Goal: Task Accomplishment & Management: Complete application form

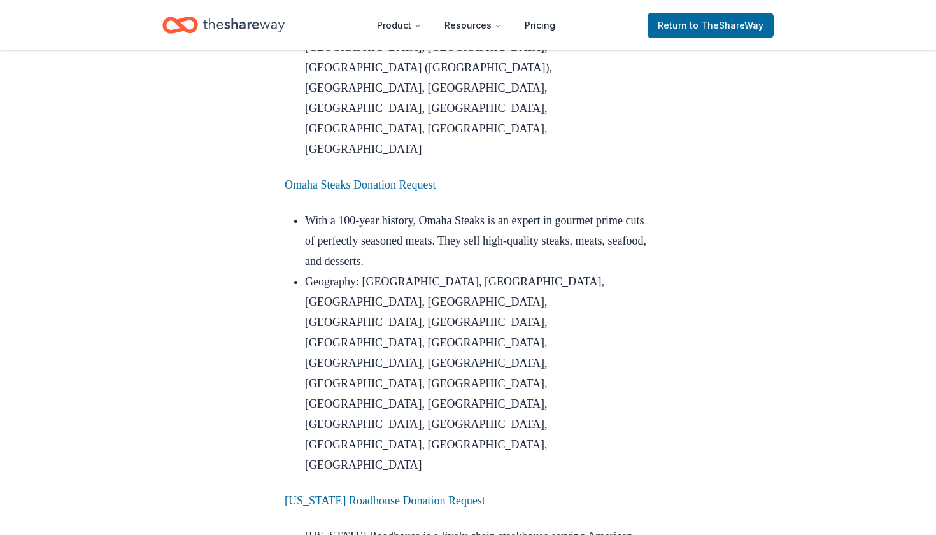
scroll to position [1395, 0]
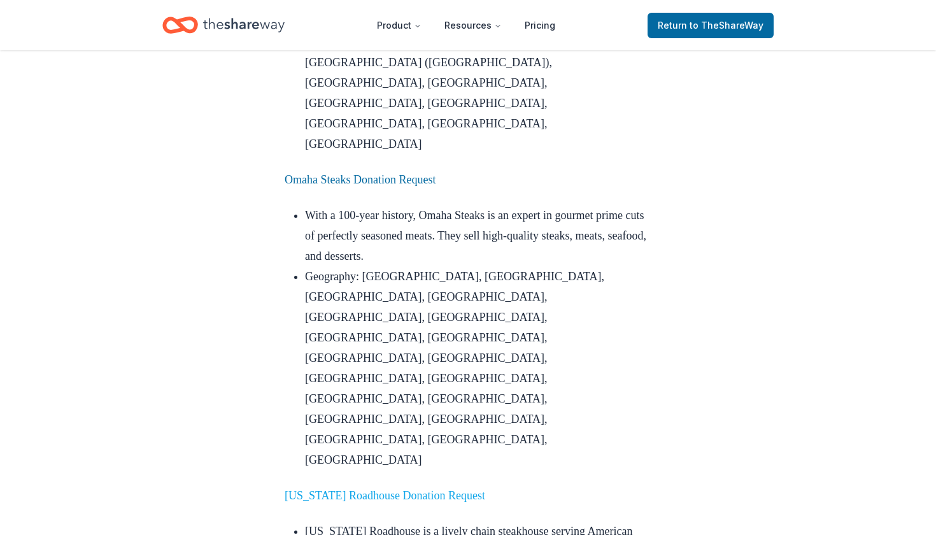
click at [348, 489] on link "[US_STATE] Roadhouse Donation Request" at bounding box center [385, 495] width 201 height 13
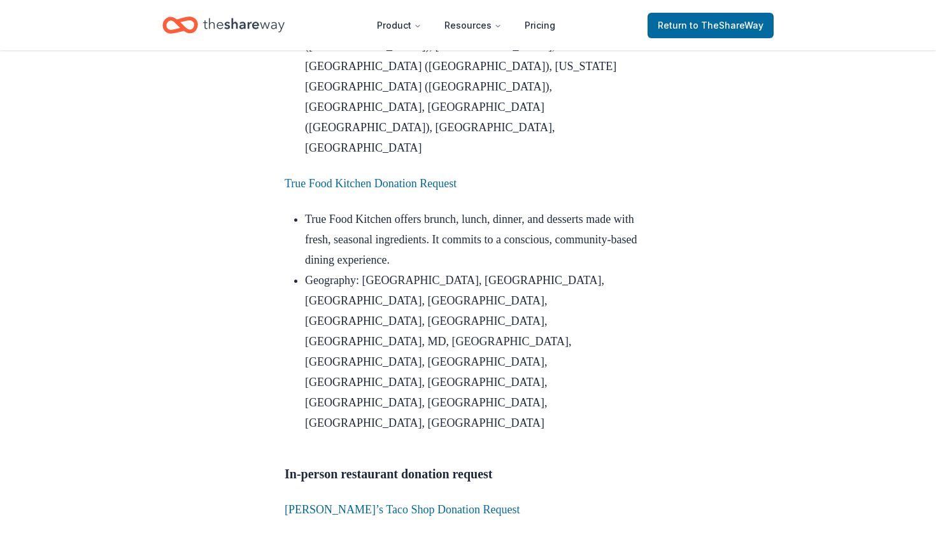
scroll to position [2187, 0]
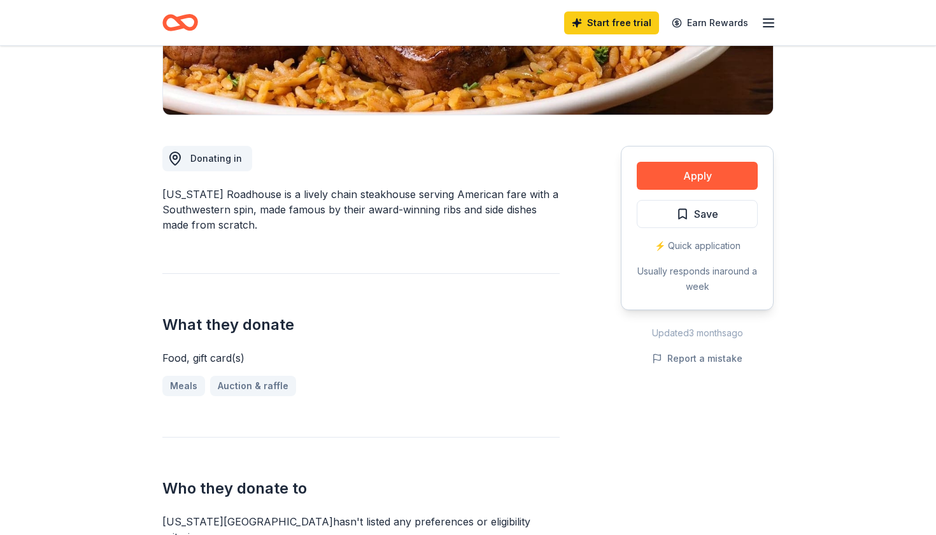
scroll to position [273, 0]
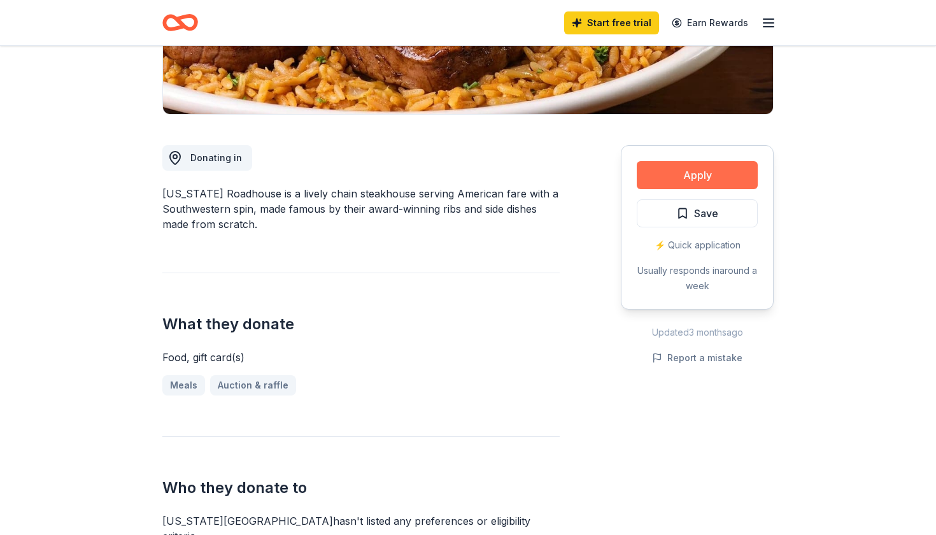
click at [702, 176] on button "Apply" at bounding box center [697, 175] width 121 height 28
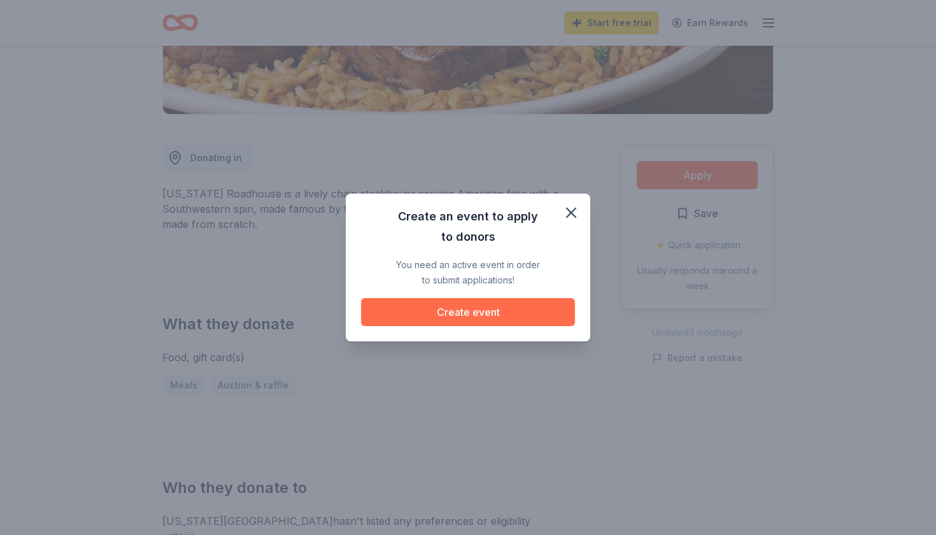
click at [462, 316] on button "Create event" at bounding box center [468, 312] width 214 height 28
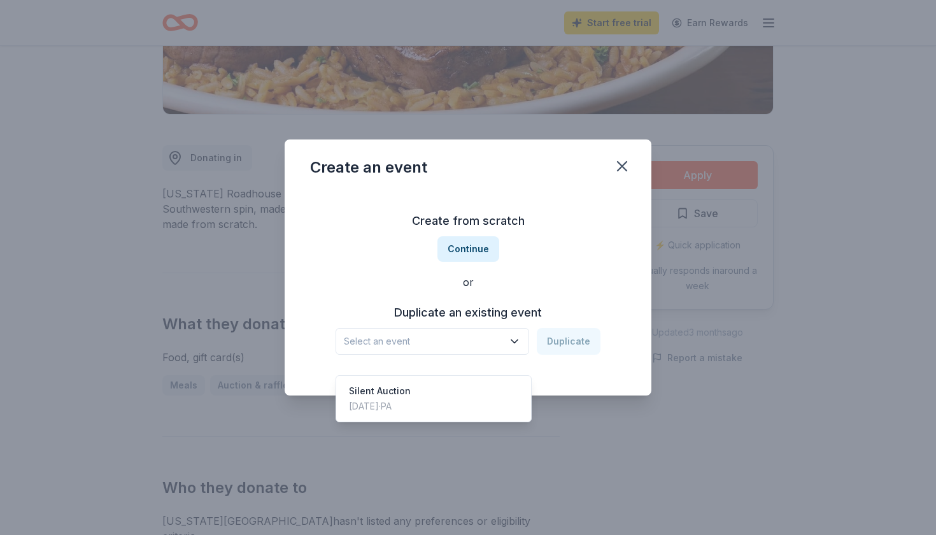
click at [408, 339] on span "Select an event" at bounding box center [423, 341] width 159 height 15
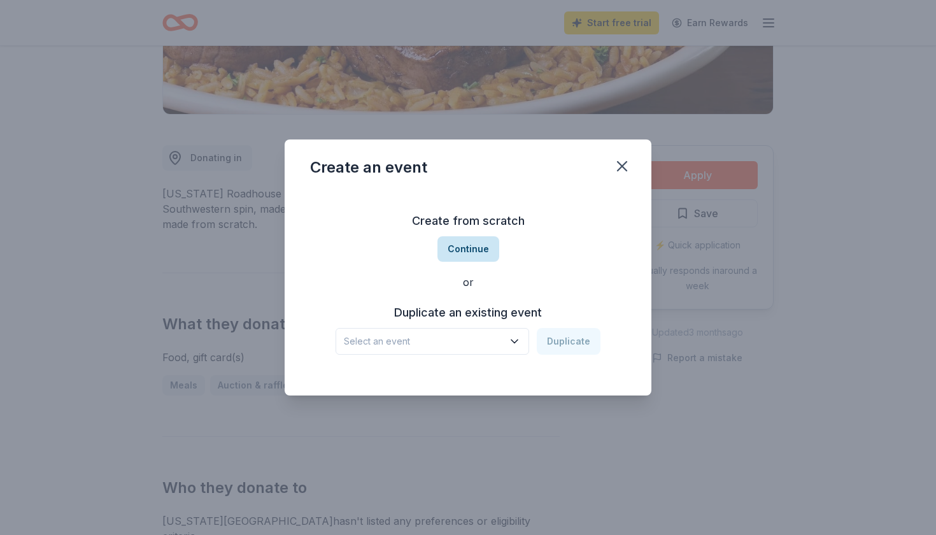
click at [475, 246] on button "Continue" at bounding box center [468, 248] width 62 height 25
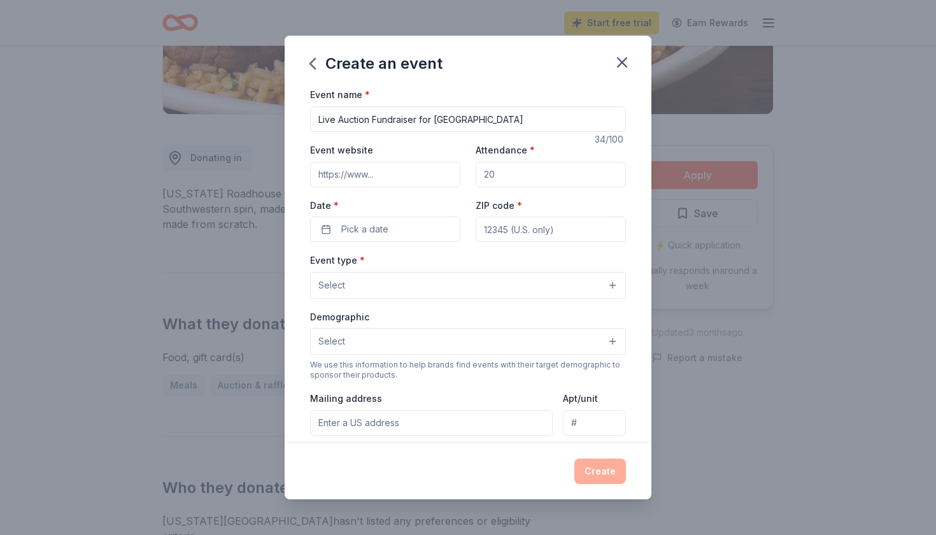
type input "Live Auction Fundraiser for [GEOGRAPHIC_DATA]"
type input "[DOMAIN_NAME]"
type input "1"
type input "200"
click at [362, 229] on span "Pick a date" at bounding box center [364, 229] width 47 height 15
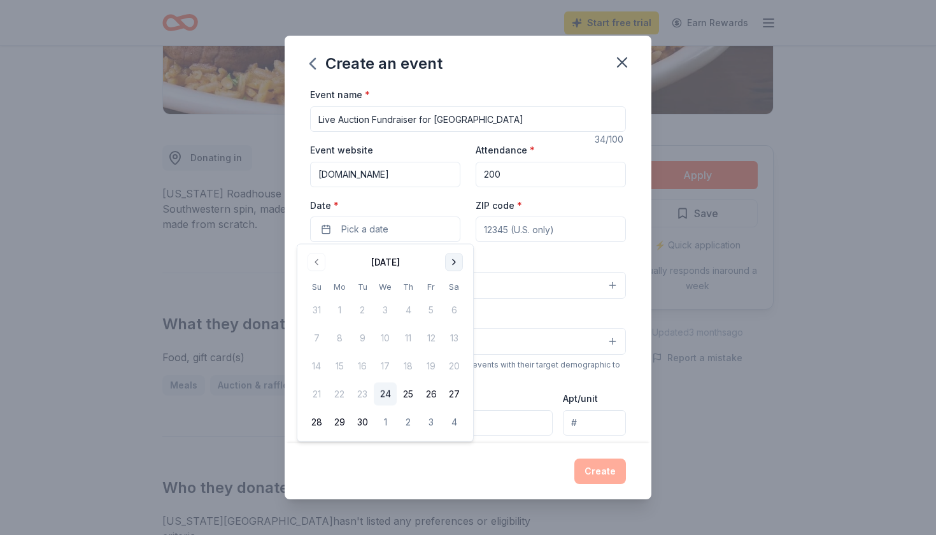
click at [456, 263] on button "Go to next month" at bounding box center [454, 262] width 18 height 18
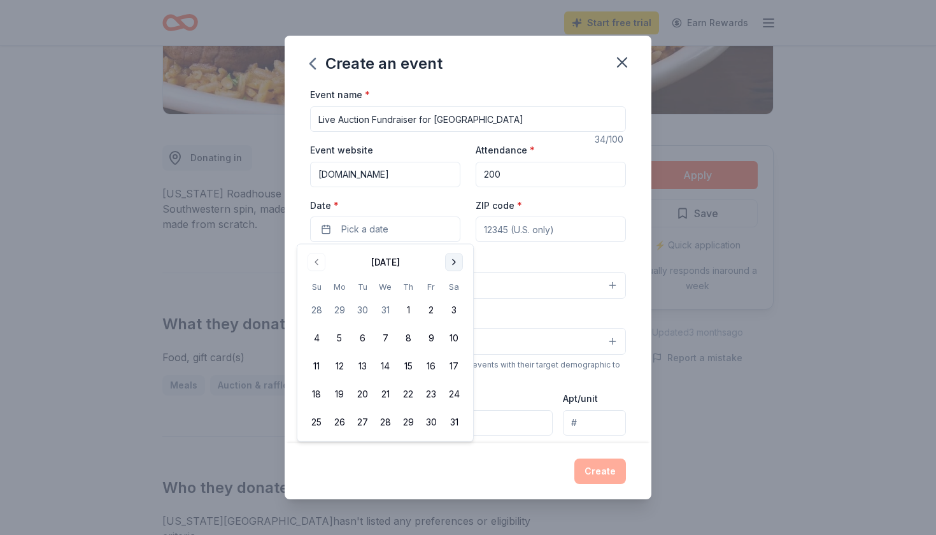
click at [456, 263] on button "Go to next month" at bounding box center [454, 262] width 18 height 18
click at [453, 364] on button "21" at bounding box center [454, 366] width 23 height 23
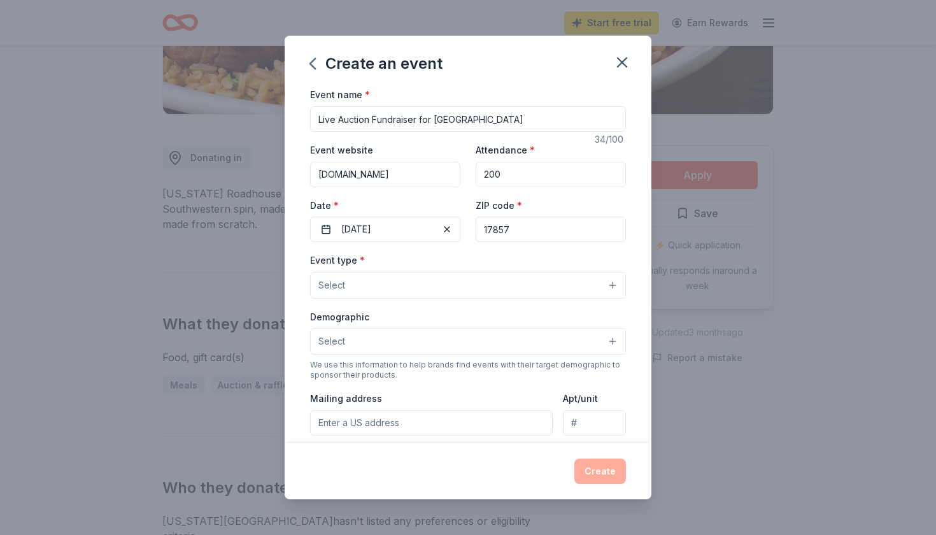
type input "17857"
click at [416, 283] on button "Select" at bounding box center [468, 285] width 316 height 27
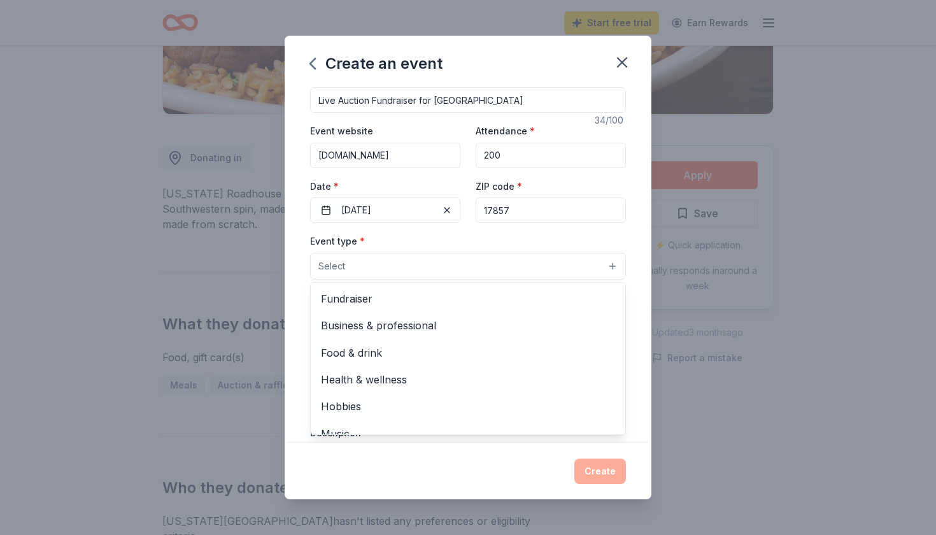
scroll to position [20, 0]
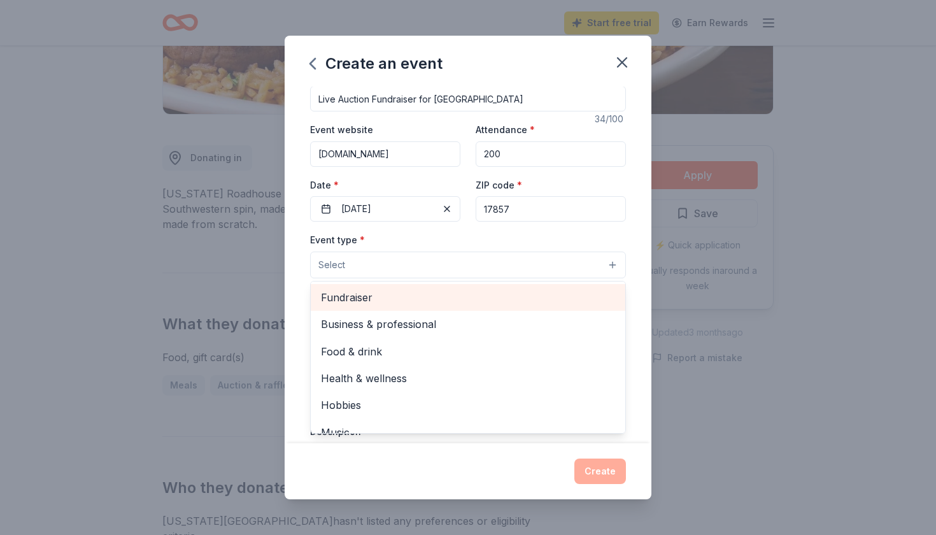
click at [390, 296] on span "Fundraiser" at bounding box center [468, 297] width 294 height 17
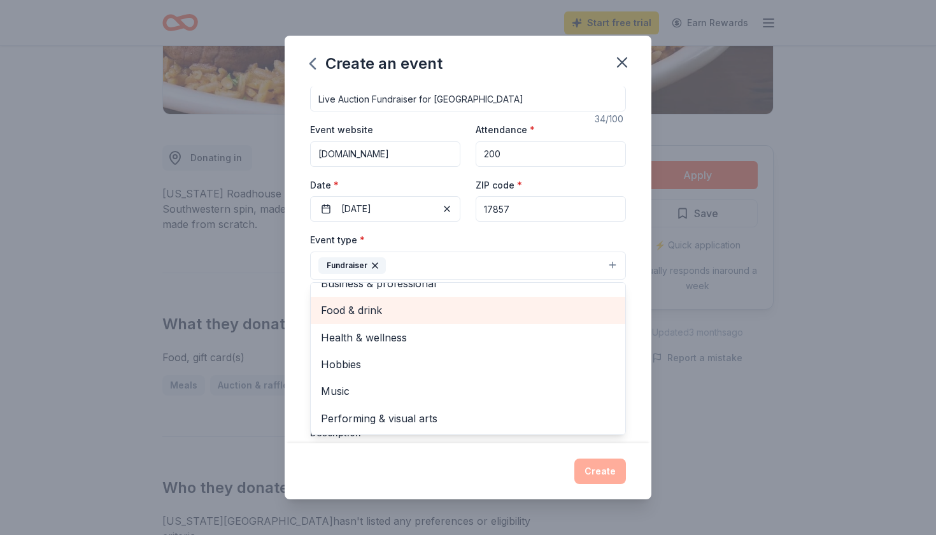
scroll to position [14, 0]
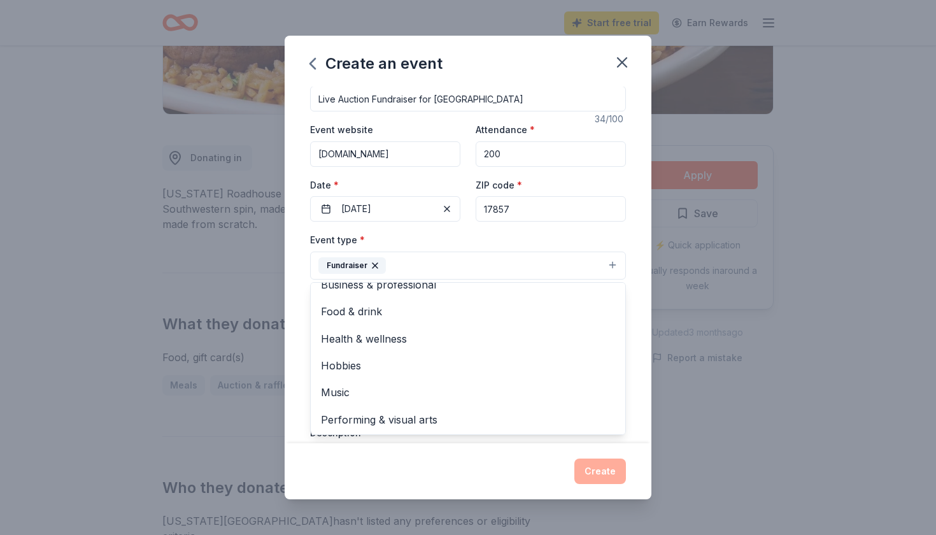
click at [422, 259] on button "Fundraiser" at bounding box center [468, 266] width 316 height 28
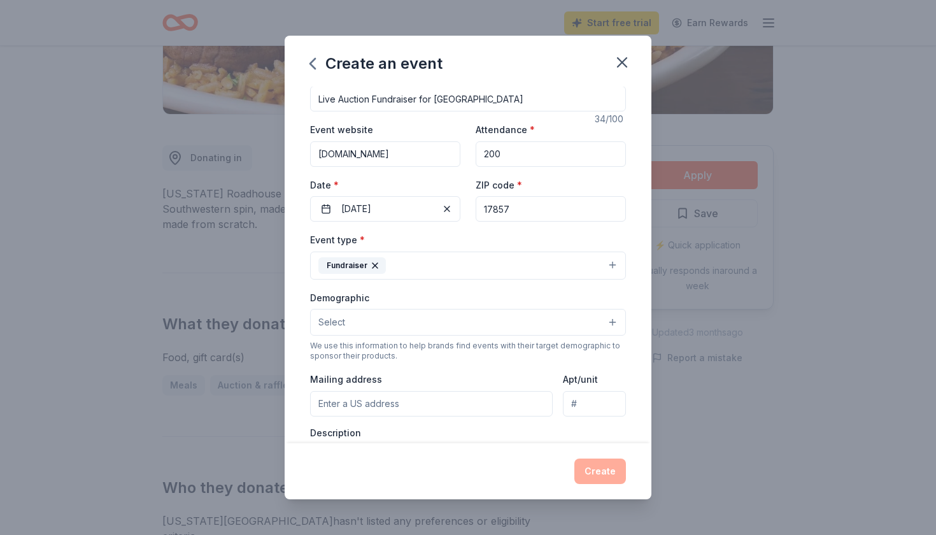
click at [369, 316] on button "Select" at bounding box center [468, 322] width 316 height 27
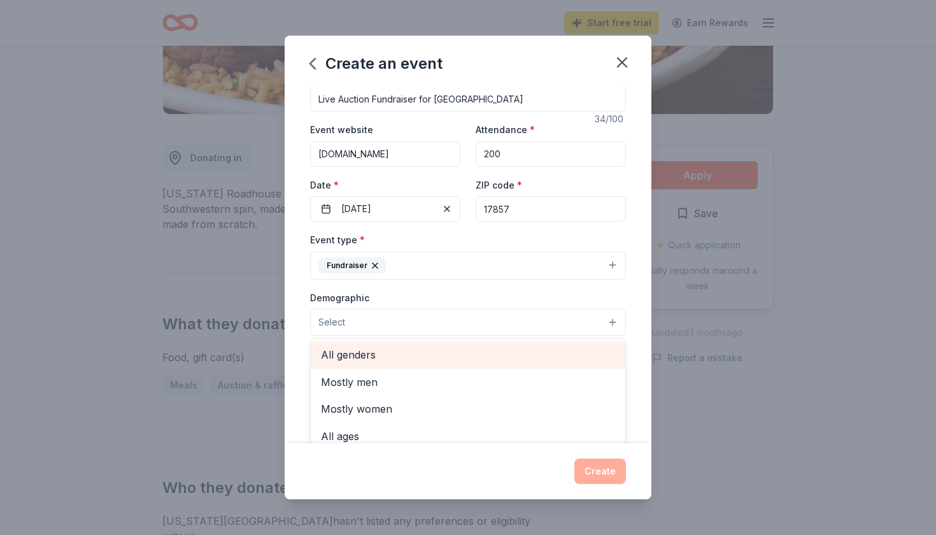
click at [360, 352] on span "All genders" at bounding box center [468, 354] width 294 height 17
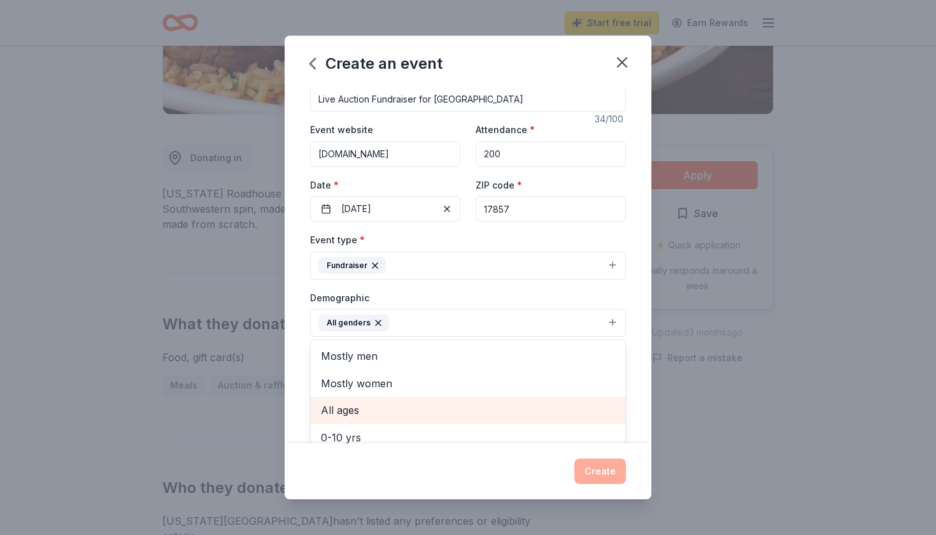
click at [386, 411] on span "All ages" at bounding box center [468, 410] width 294 height 17
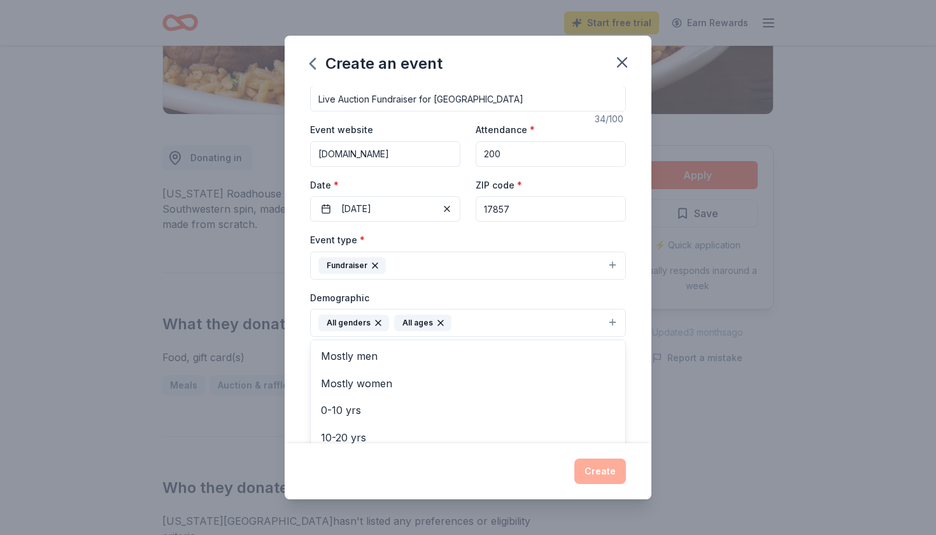
click at [371, 465] on div "Create an event Event name * Live Auction Fundraiser for [GEOGRAPHIC_DATA] 34 /…" at bounding box center [468, 267] width 367 height 463
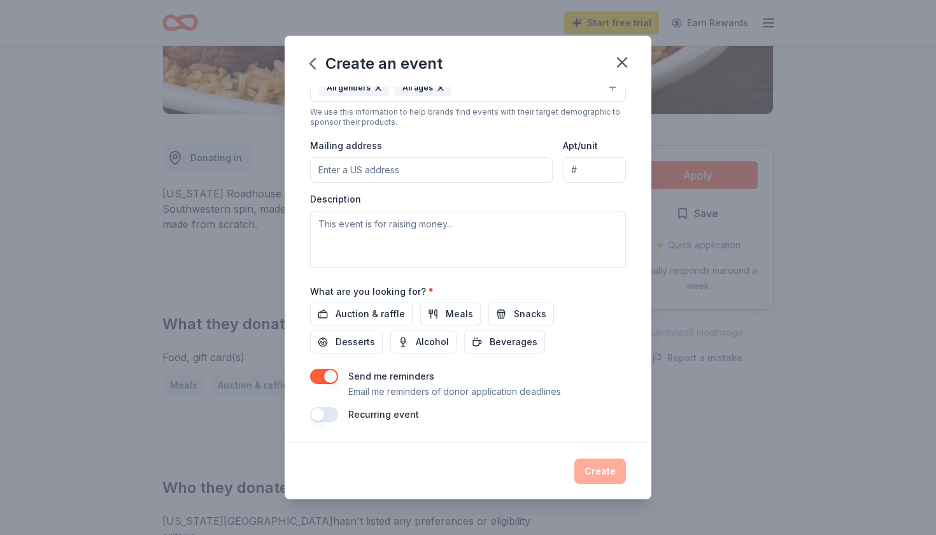
scroll to position [252, 0]
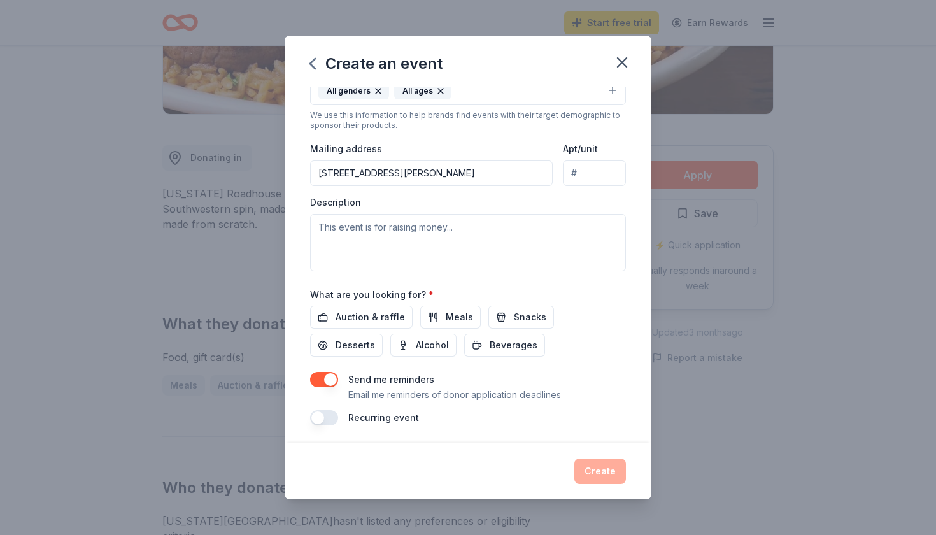
type input "[STREET_ADDRESS][PERSON_NAME]"
click at [385, 229] on textarea at bounding box center [468, 242] width 316 height 57
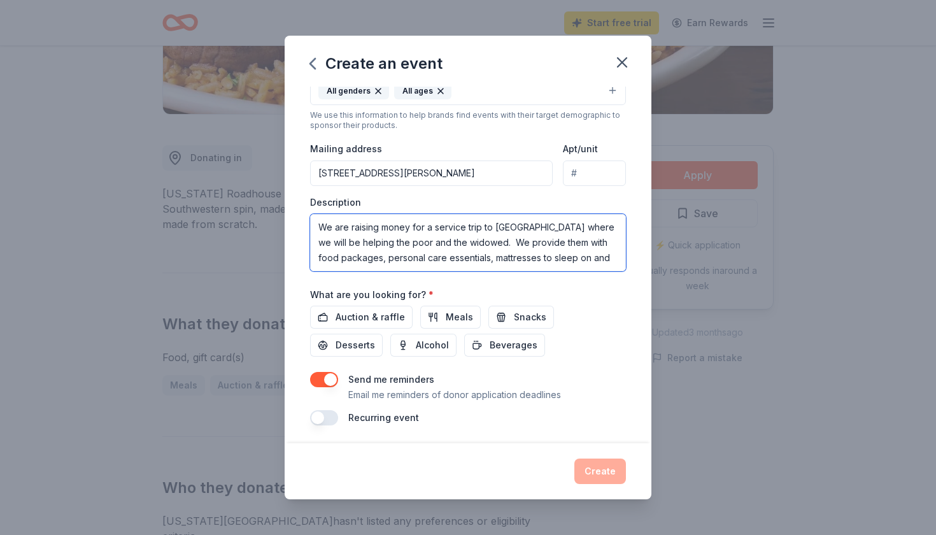
scroll to position [8, 0]
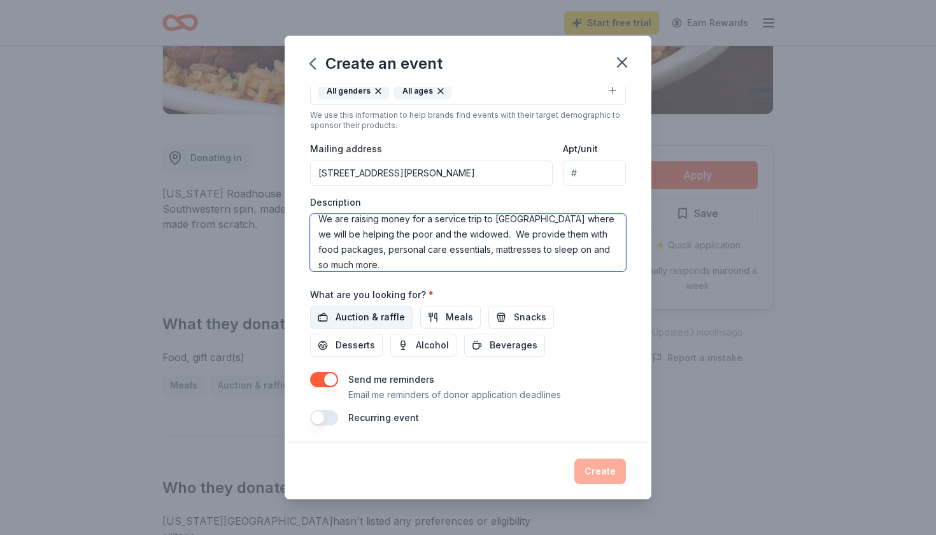
type textarea "We are raising money for a service trip to [GEOGRAPHIC_DATA] where we will be h…"
click at [363, 310] on span "Auction & raffle" at bounding box center [370, 316] width 69 height 15
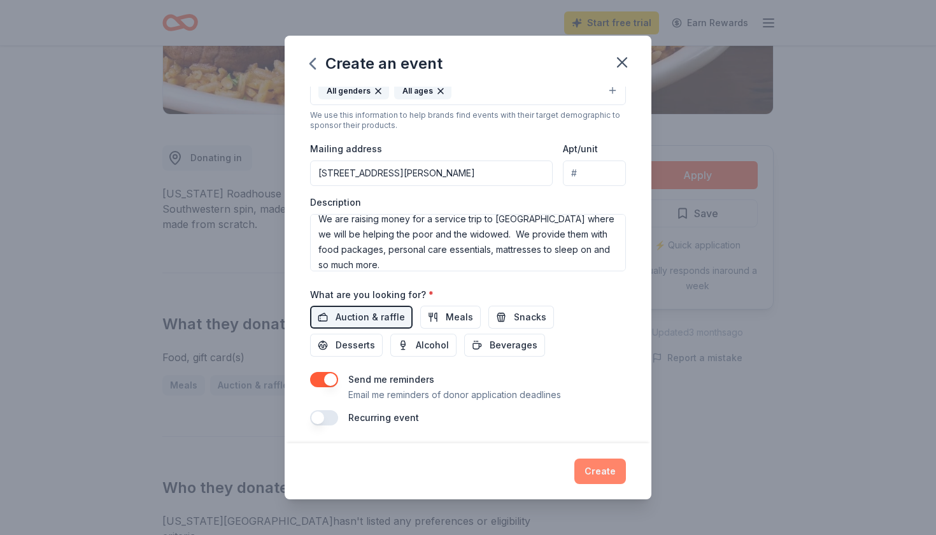
click at [599, 474] on button "Create" at bounding box center [600, 470] width 52 height 25
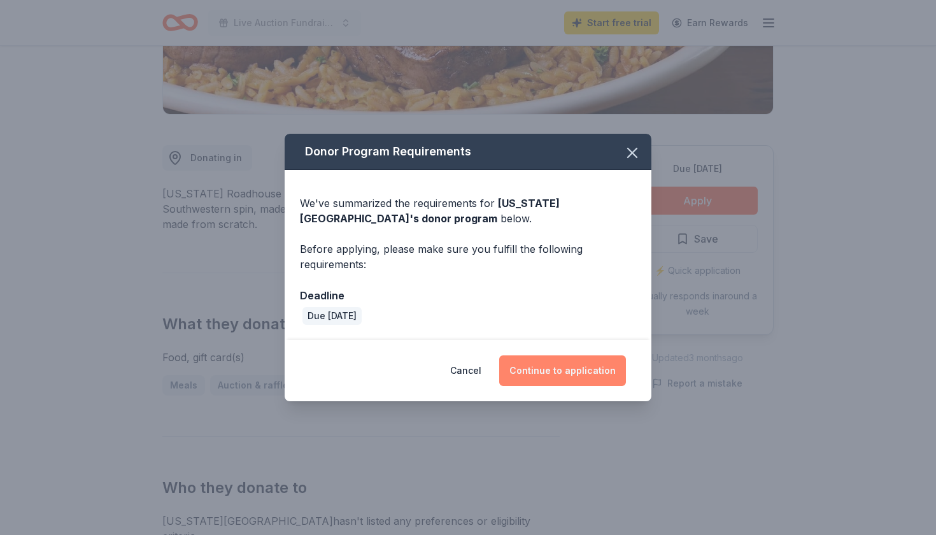
click at [569, 377] on button "Continue to application" at bounding box center [562, 370] width 127 height 31
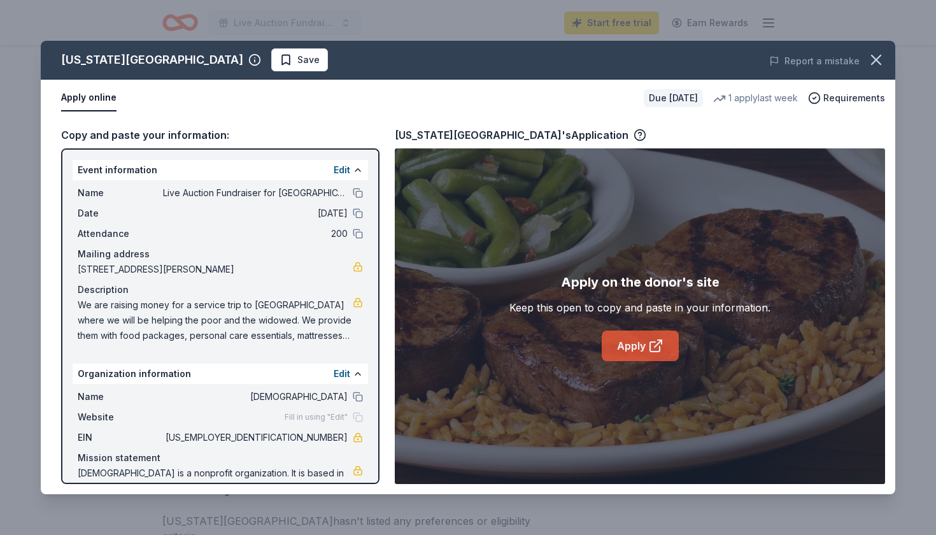
click at [642, 345] on link "Apply" at bounding box center [640, 345] width 77 height 31
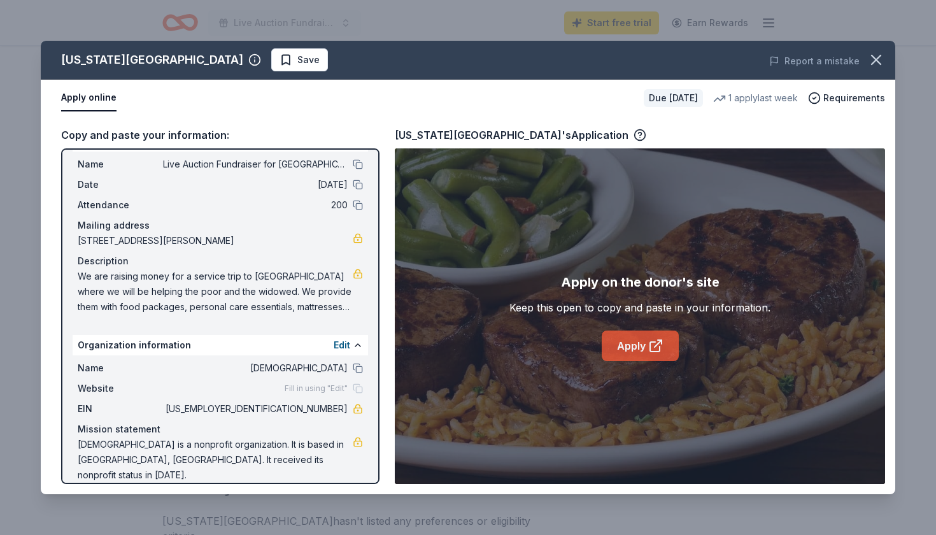
click at [640, 345] on link "Apply" at bounding box center [640, 345] width 77 height 31
click at [639, 353] on link "Apply" at bounding box center [640, 345] width 77 height 31
click at [876, 56] on icon "button" at bounding box center [876, 60] width 18 height 18
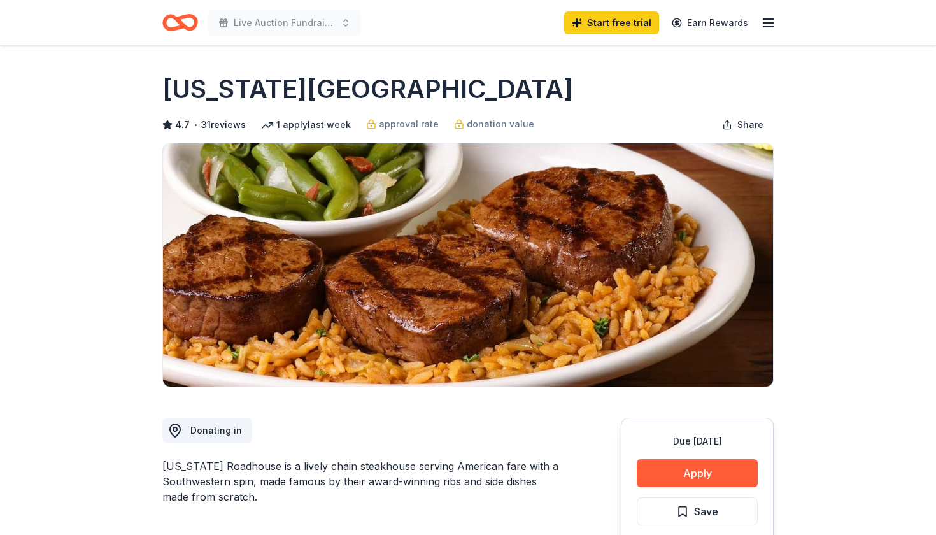
scroll to position [0, 0]
